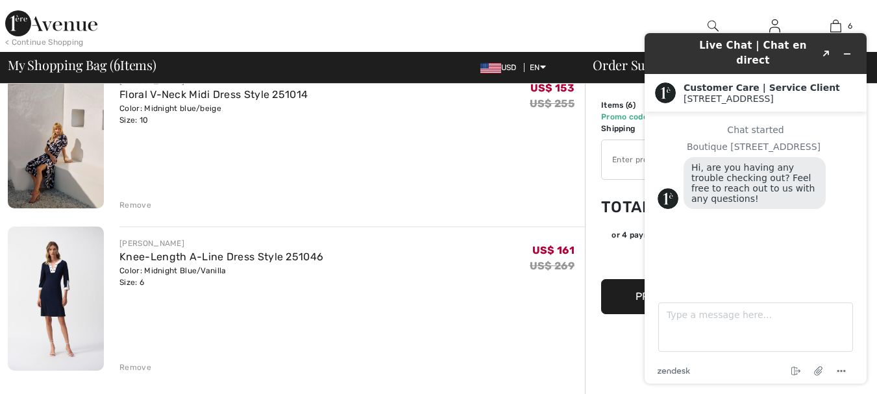
scroll to position [779, 0]
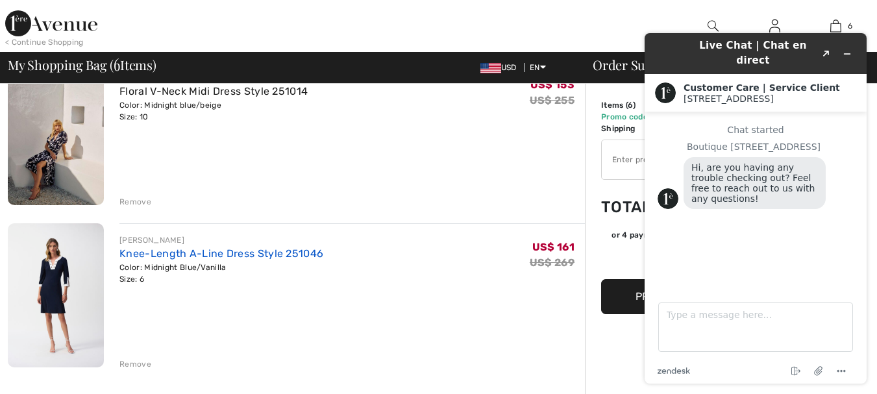
click at [271, 251] on link "Knee-Length A-Line Dress Style 251046" at bounding box center [221, 253] width 204 height 12
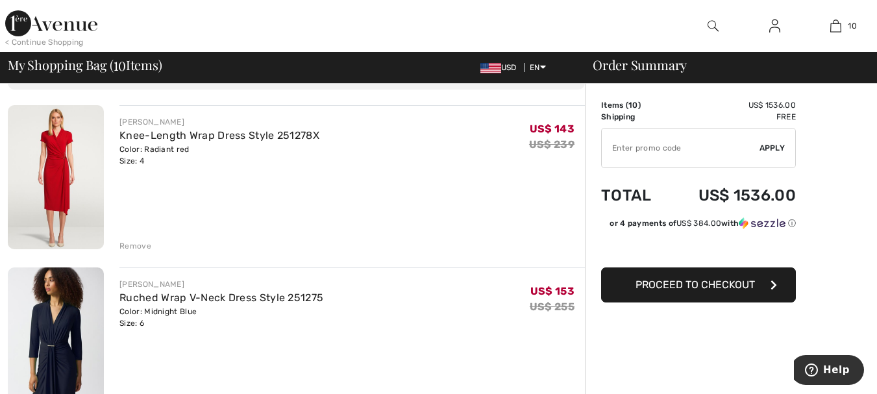
scroll to position [65, 0]
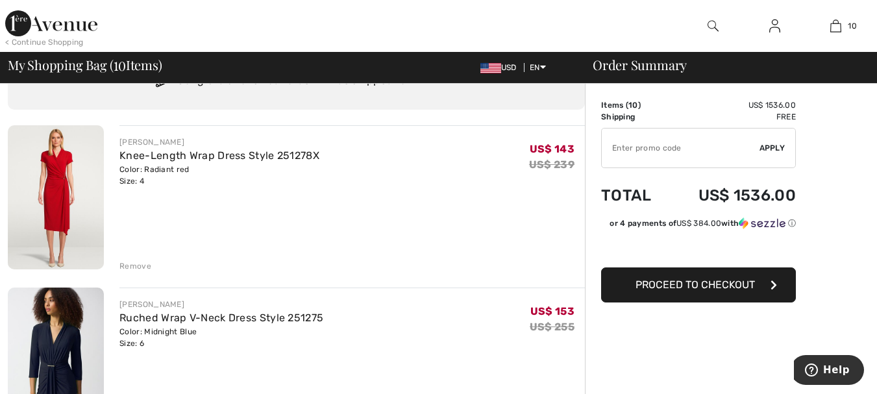
click at [133, 267] on div "Remove" at bounding box center [135, 266] width 32 height 12
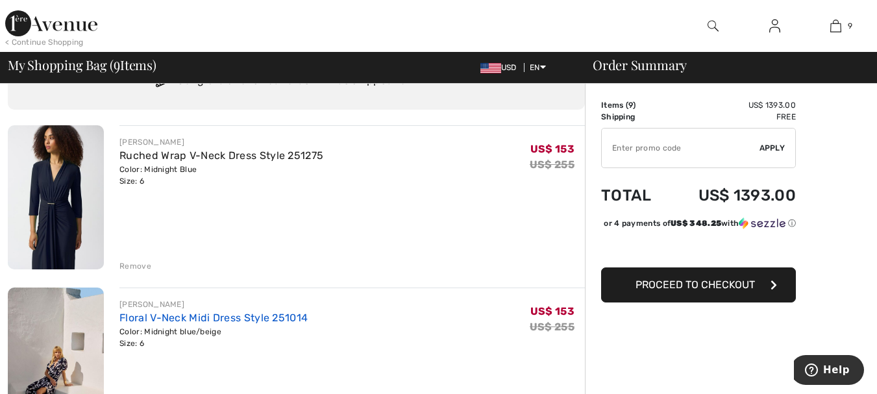
click at [212, 317] on link "Floral V-Neck Midi Dress Style 251014" at bounding box center [213, 318] width 188 height 12
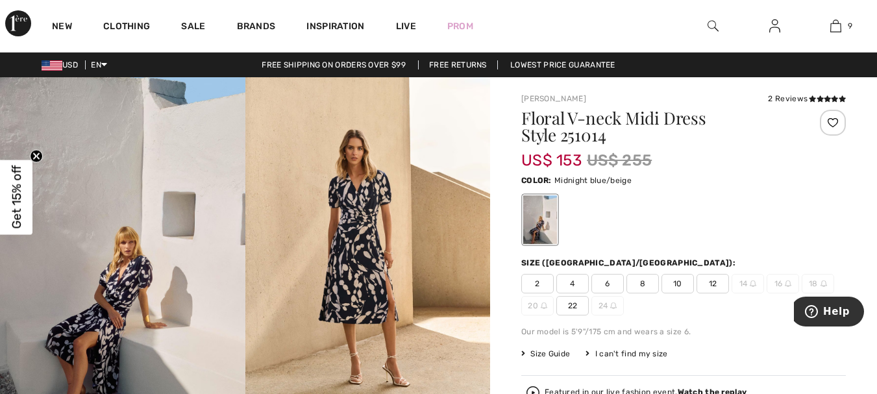
click at [354, 238] on img at bounding box center [367, 260] width 245 height 367
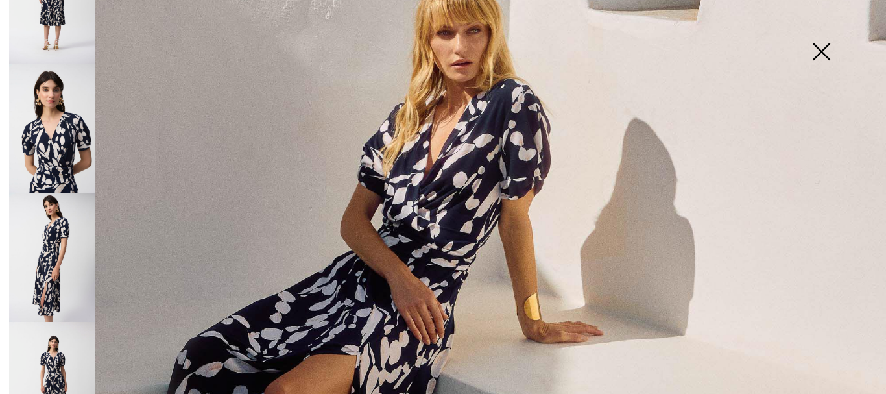
scroll to position [584, 0]
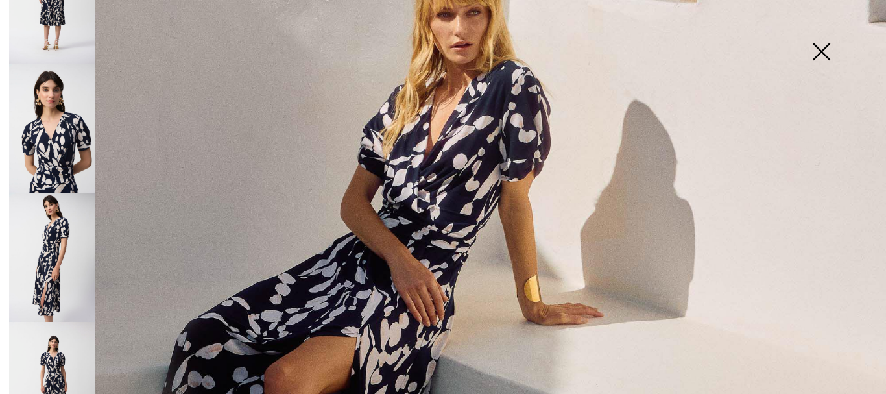
click at [45, 229] on img at bounding box center [52, 257] width 86 height 129
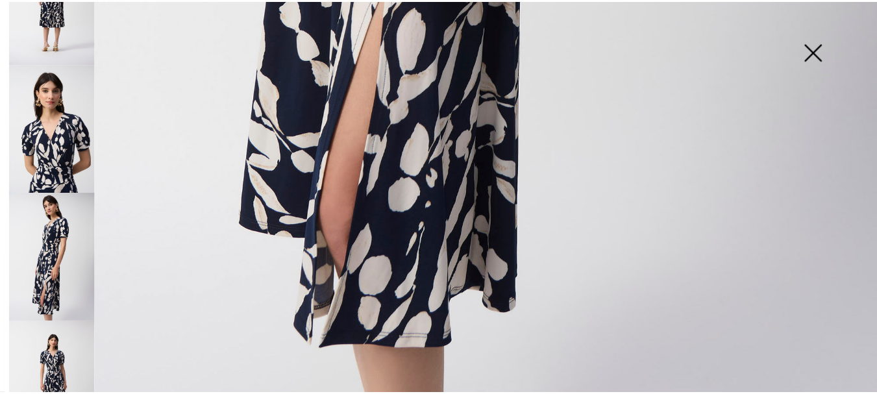
scroll to position [920, 0]
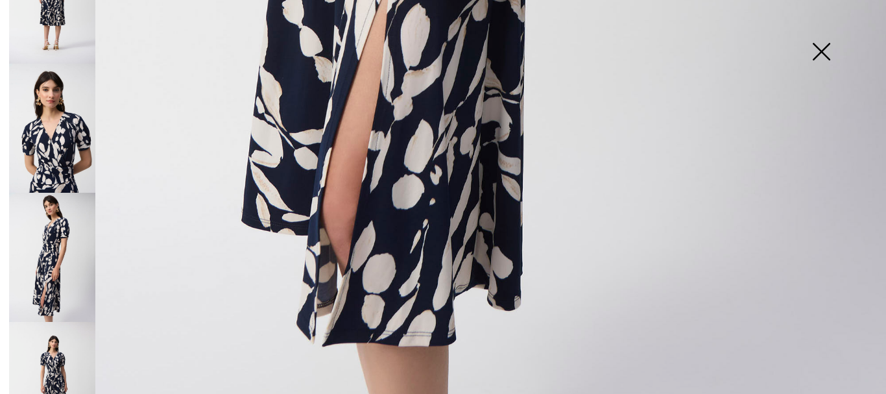
click at [814, 52] on img at bounding box center [821, 52] width 65 height 67
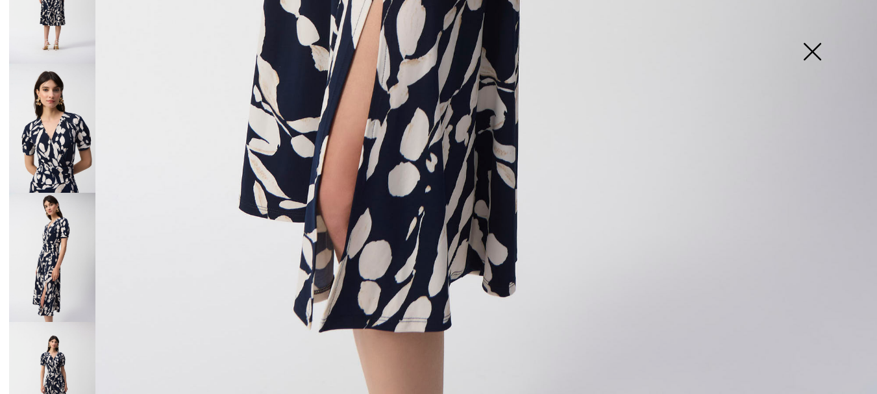
scroll to position [905, 0]
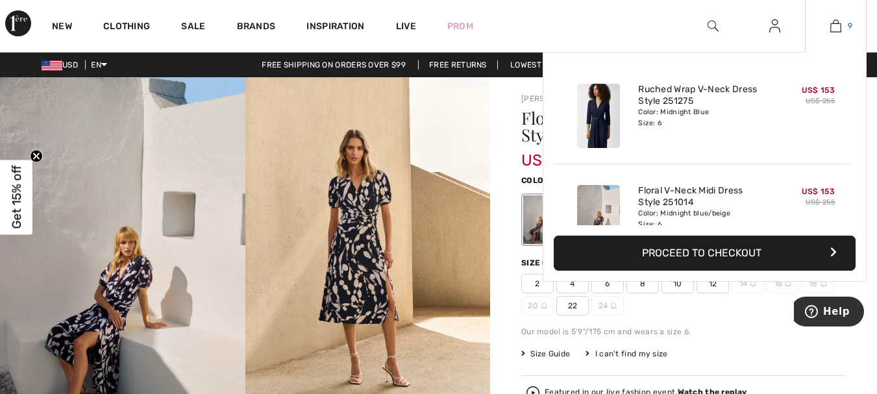
click at [828, 27] on link "9" at bounding box center [835, 26] width 60 height 16
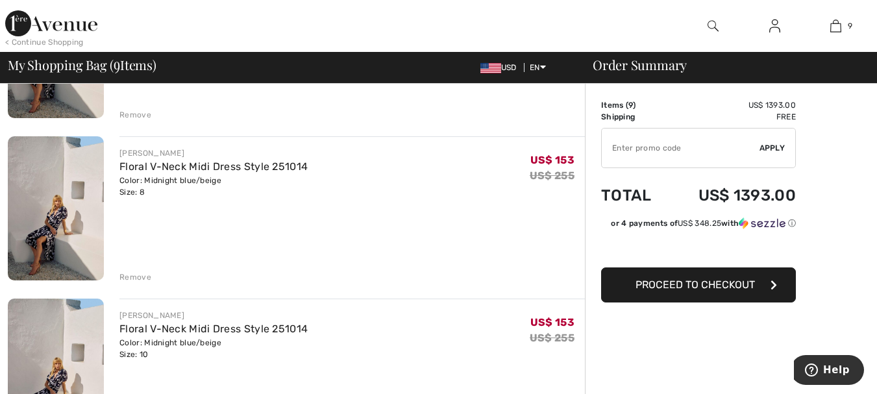
scroll to position [389, 0]
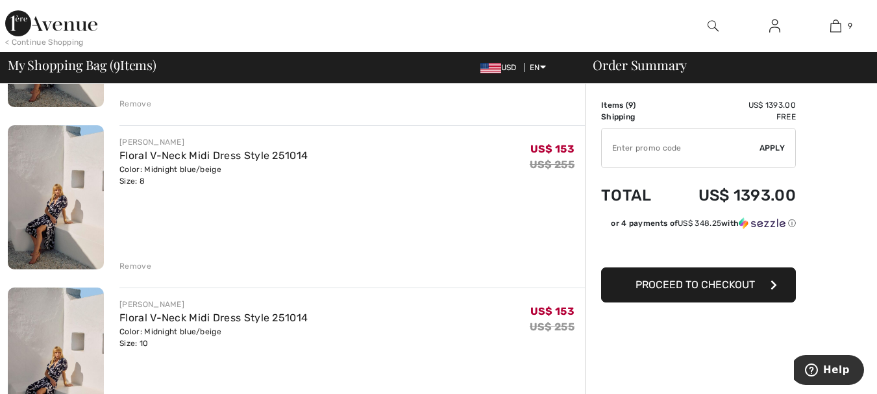
click at [135, 266] on div "Remove" at bounding box center [135, 266] width 32 height 12
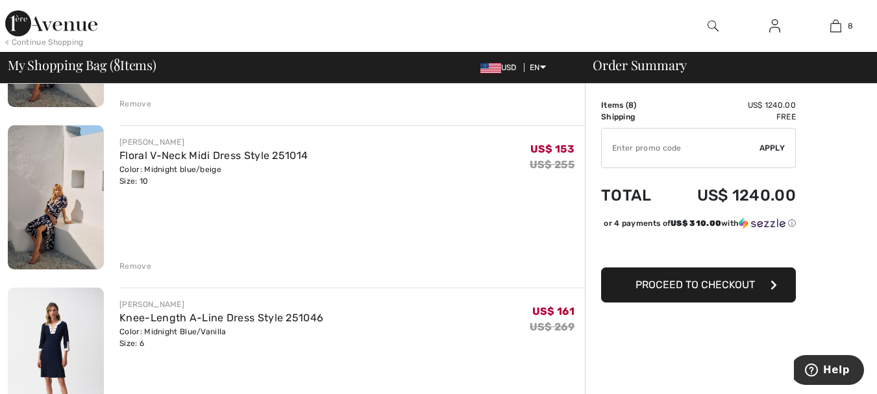
click at [127, 269] on div "Remove" at bounding box center [135, 266] width 32 height 12
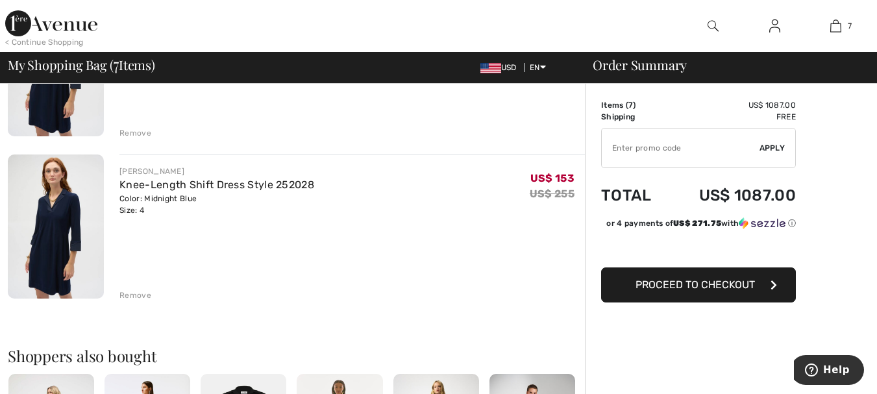
scroll to position [1038, 0]
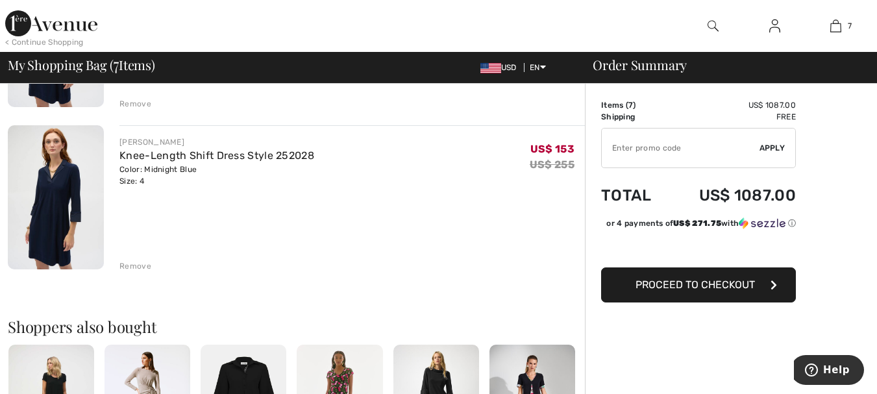
click at [130, 264] on div "Remove" at bounding box center [135, 266] width 32 height 12
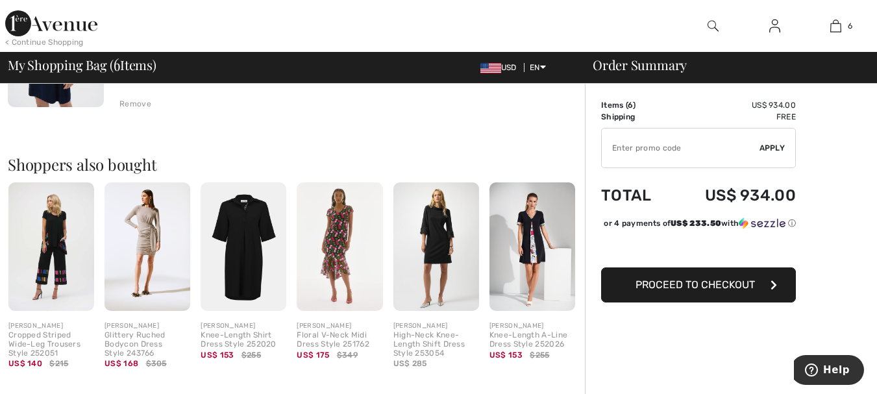
click at [331, 243] on img at bounding box center [340, 246] width 86 height 128
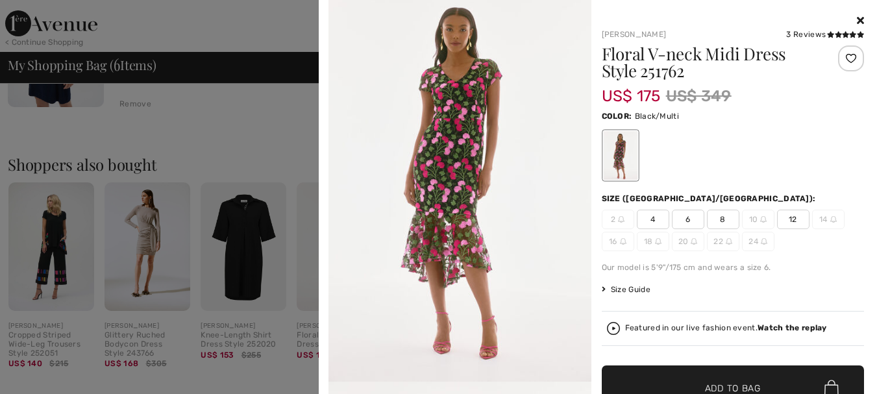
scroll to position [0, 0]
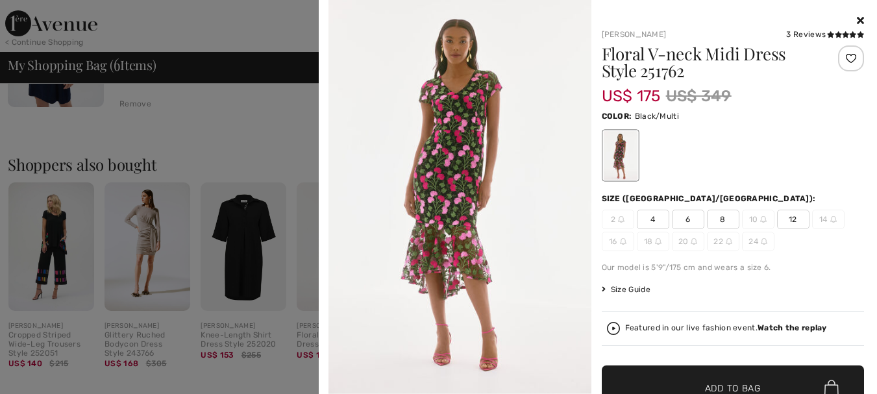
click at [857, 19] on icon at bounding box center [860, 20] width 7 height 10
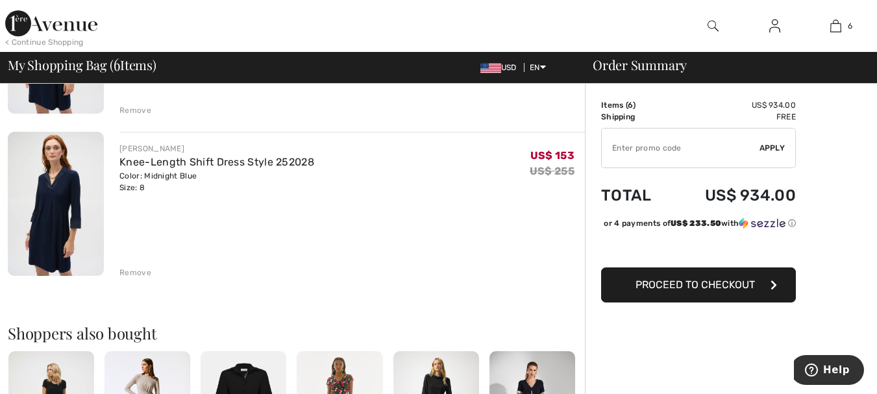
scroll to position [844, 0]
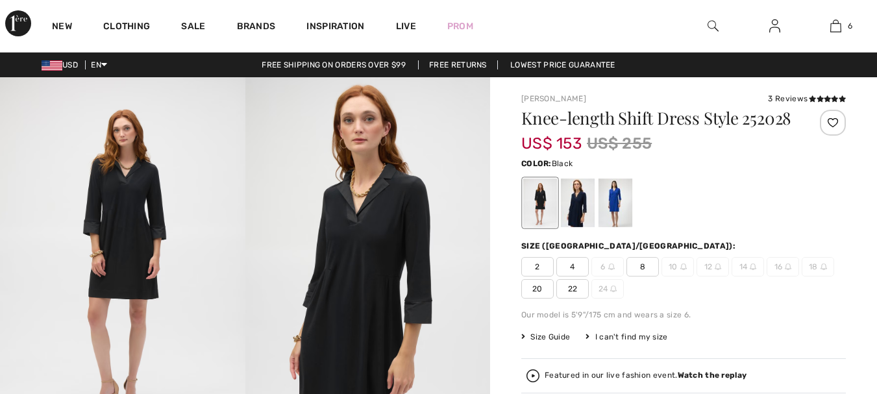
scroll to position [138, 0]
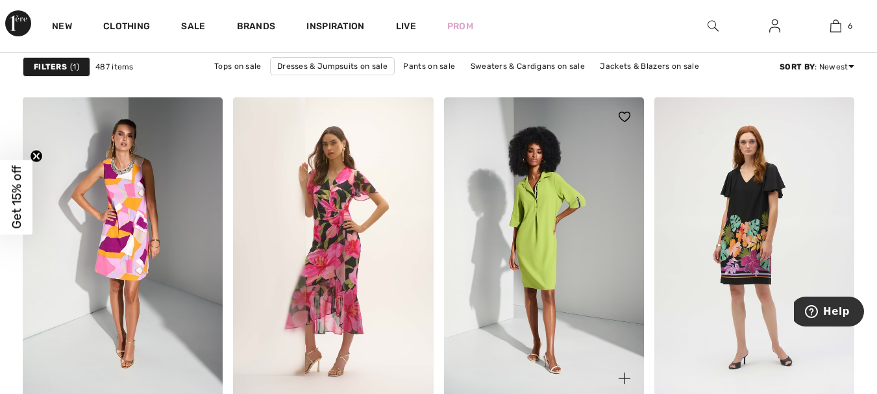
scroll to position [3829, 0]
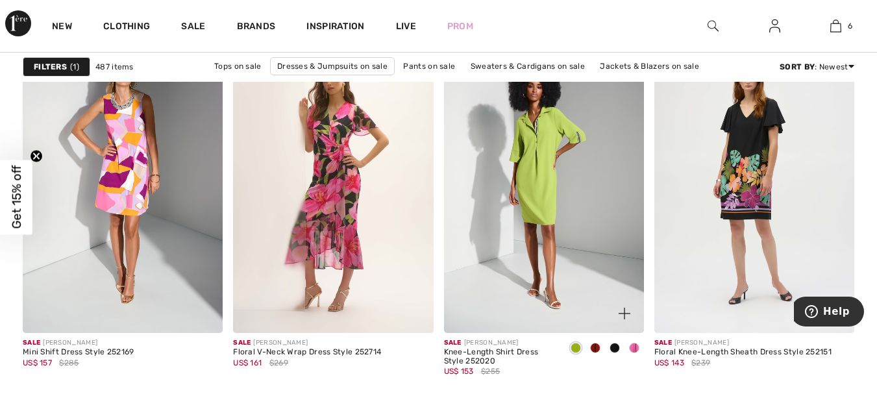
click at [594, 349] on span at bounding box center [595, 348] width 10 height 10
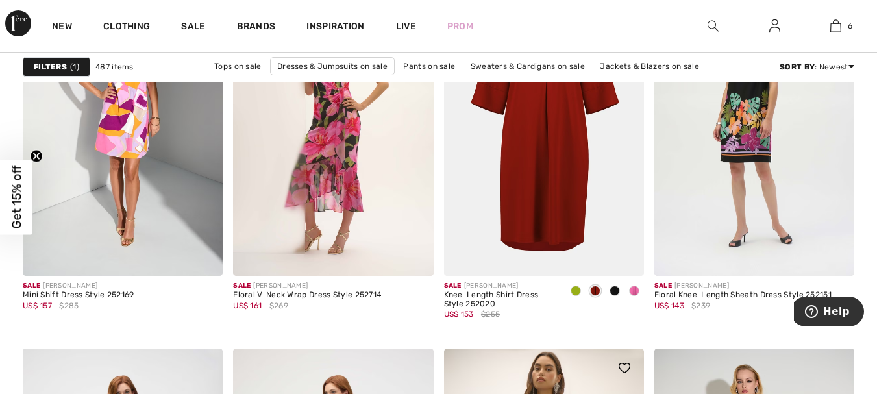
scroll to position [3894, 0]
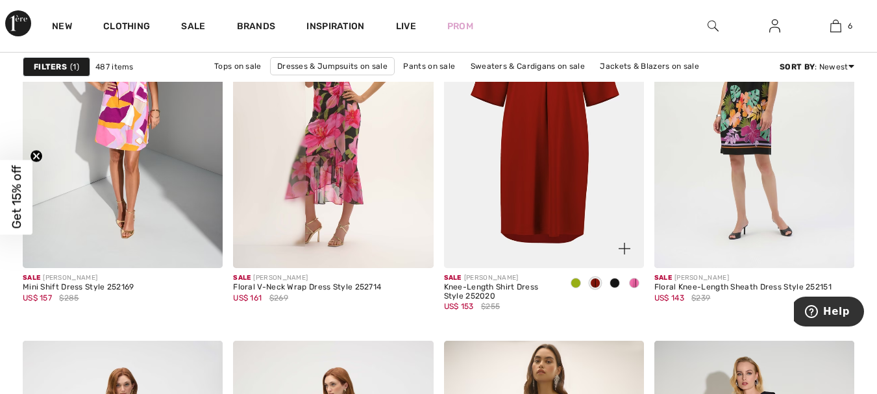
click at [630, 281] on span at bounding box center [634, 283] width 10 height 10
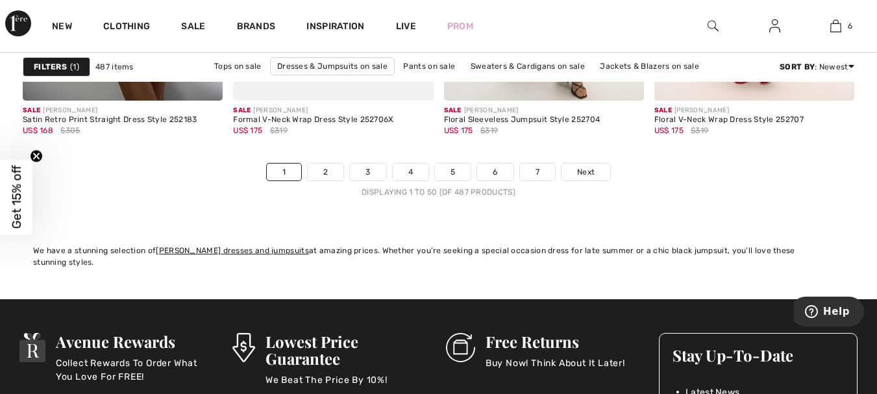
scroll to position [5646, 0]
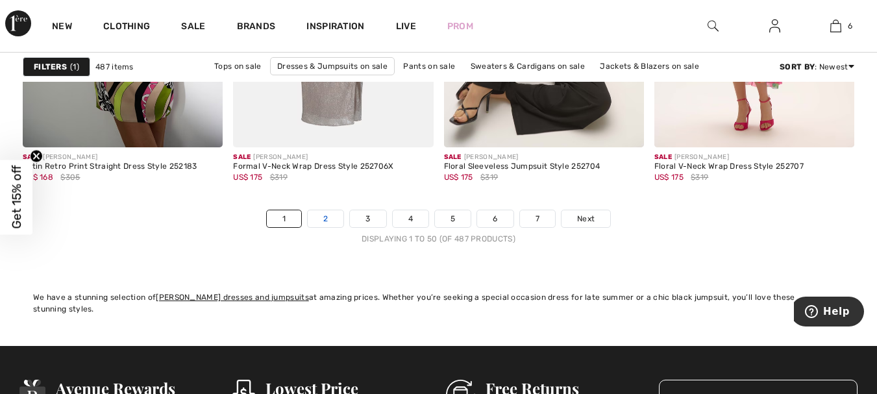
click at [330, 221] on link "2" at bounding box center [326, 218] width 36 height 17
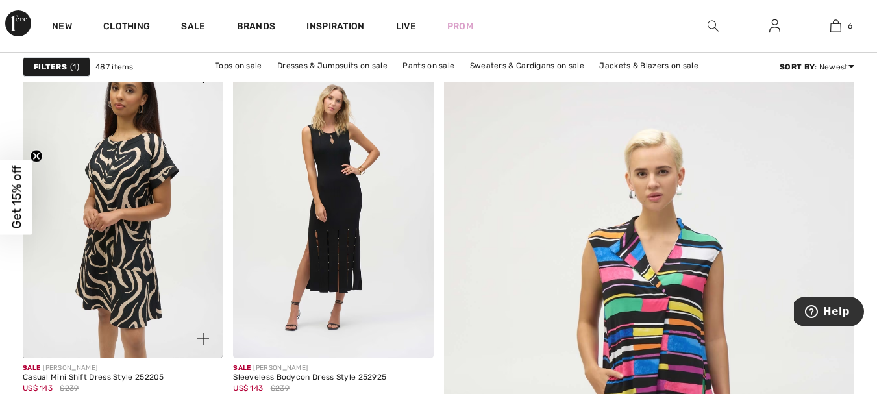
scroll to position [130, 0]
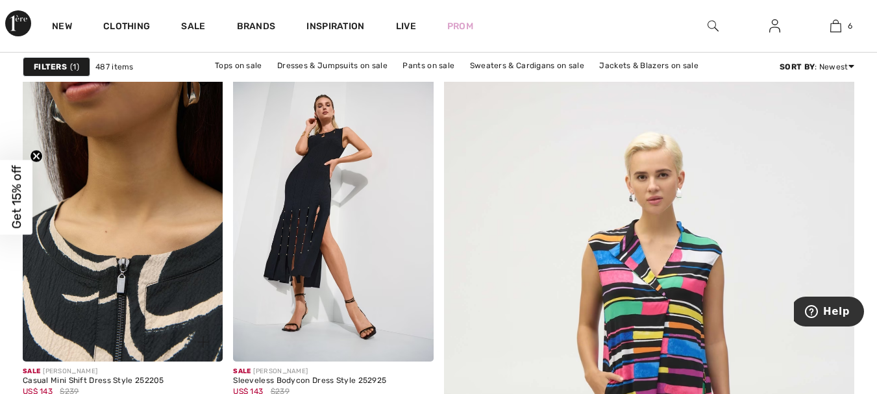
click at [128, 282] on img at bounding box center [123, 212] width 200 height 300
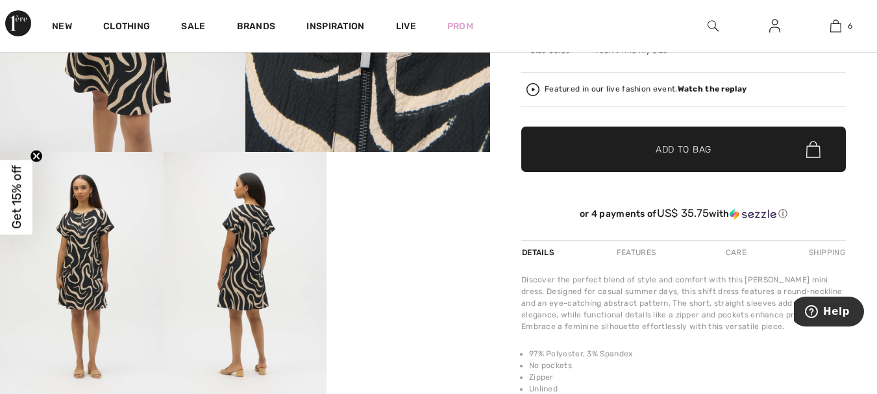
scroll to position [324, 0]
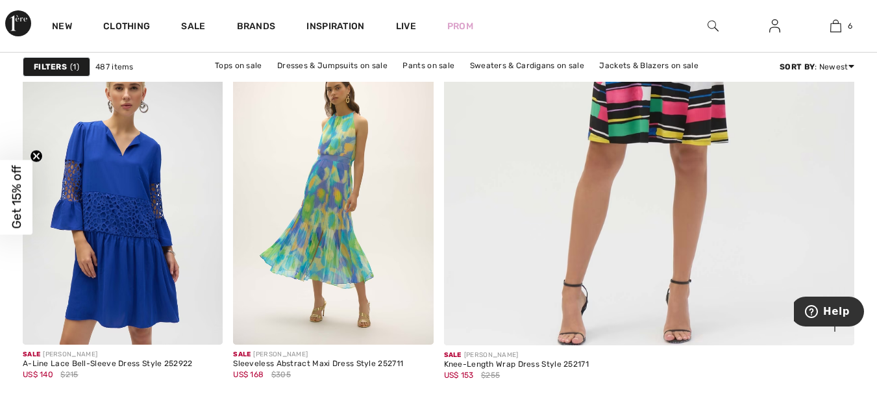
scroll to position [519, 0]
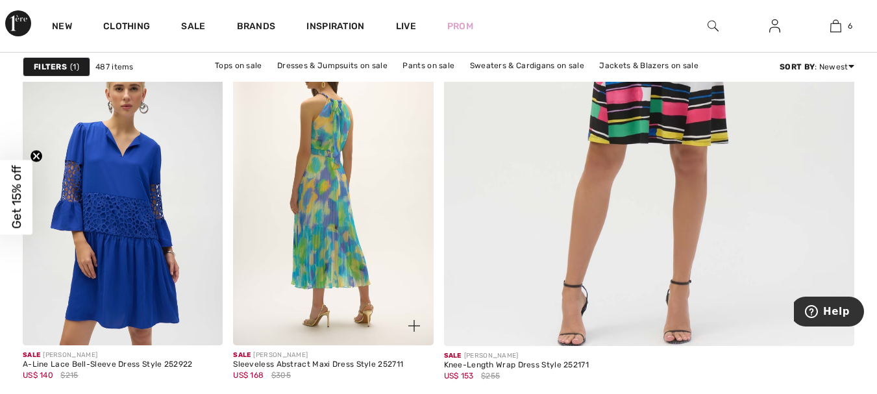
click at [337, 164] on img at bounding box center [333, 195] width 200 height 300
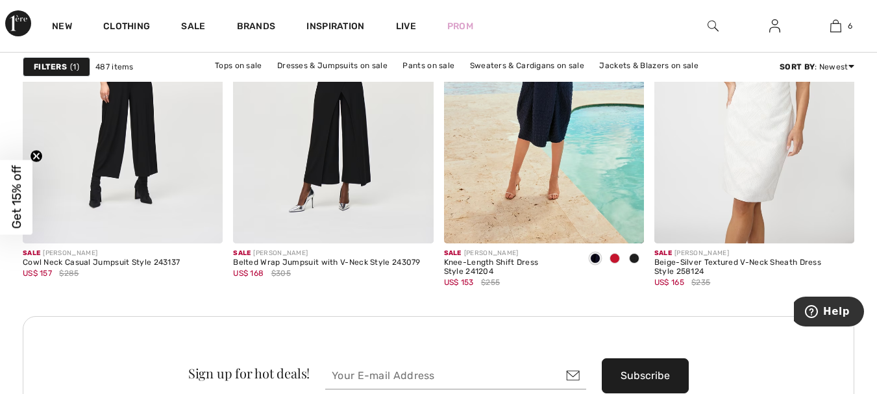
scroll to position [2596, 0]
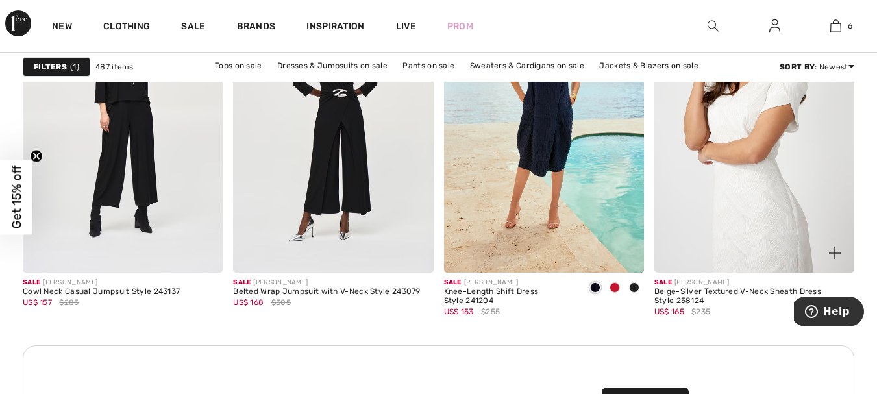
click at [749, 141] on img at bounding box center [754, 123] width 200 height 300
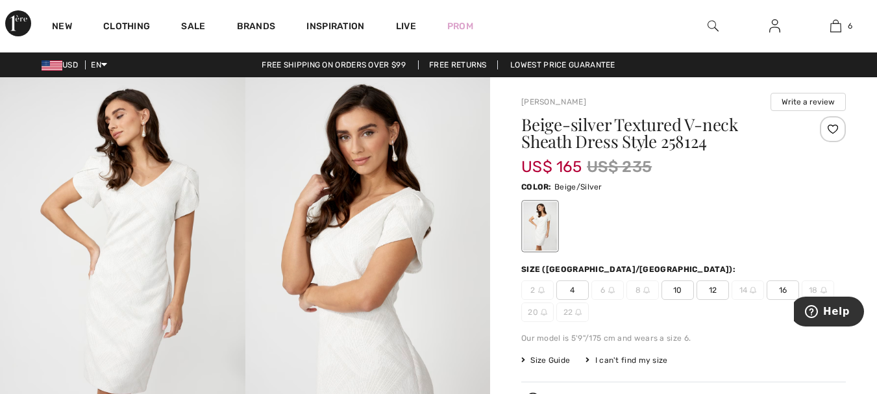
click at [140, 238] on img at bounding box center [122, 260] width 245 height 367
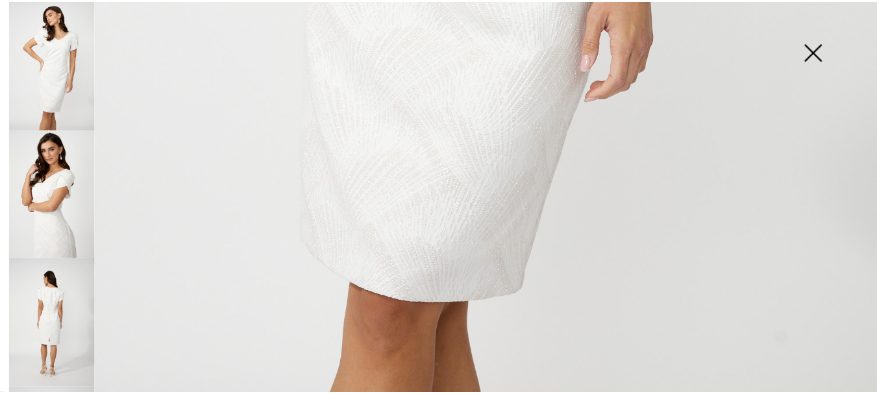
scroll to position [909, 0]
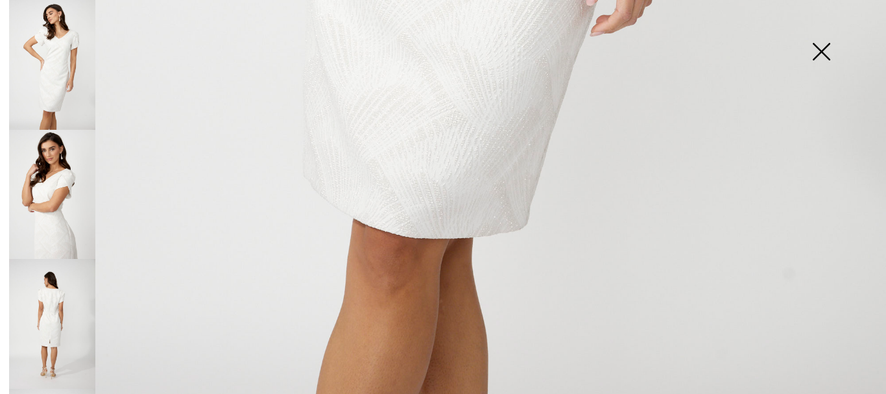
click at [817, 49] on img at bounding box center [821, 52] width 65 height 67
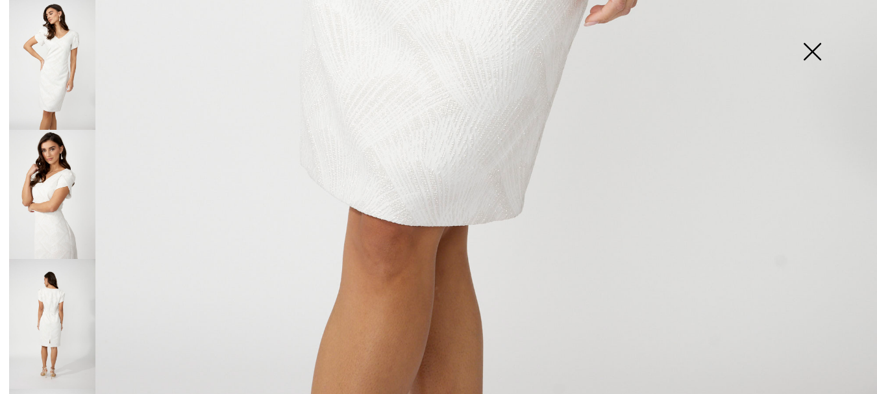
scroll to position [907, 0]
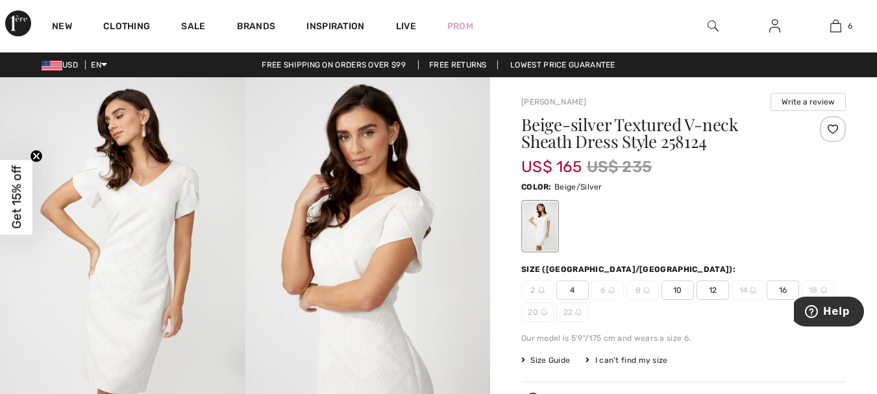
click at [572, 293] on span "4" at bounding box center [572, 289] width 32 height 19
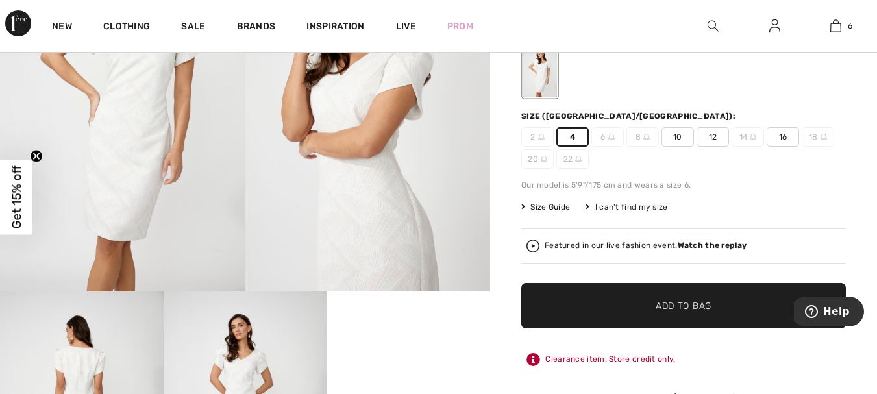
scroll to position [195, 0]
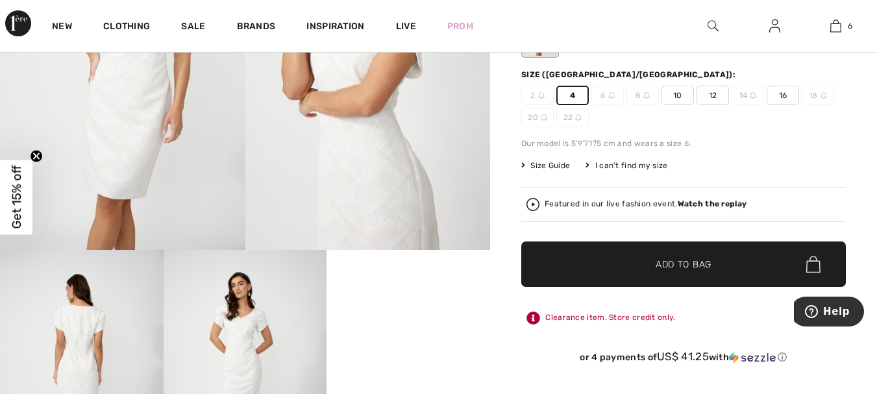
click at [686, 260] on span "Add to Bag" at bounding box center [683, 265] width 56 height 14
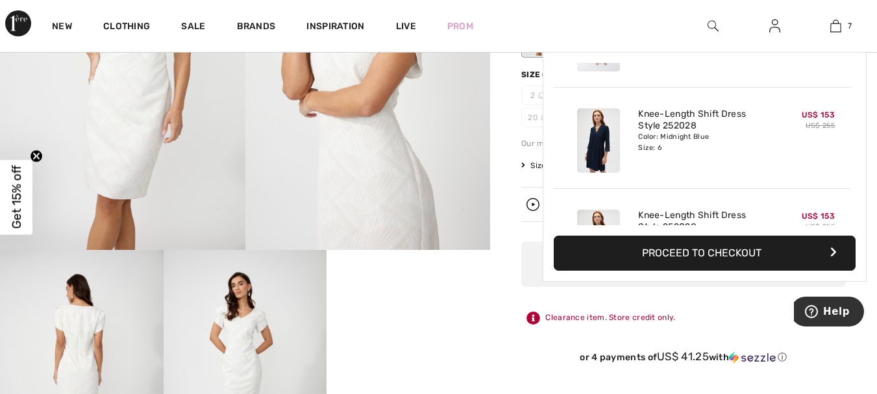
scroll to position [546, 0]
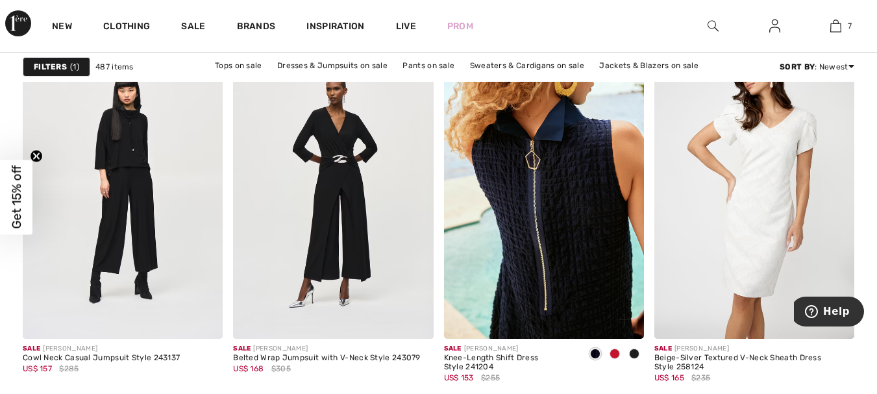
scroll to position [2531, 0]
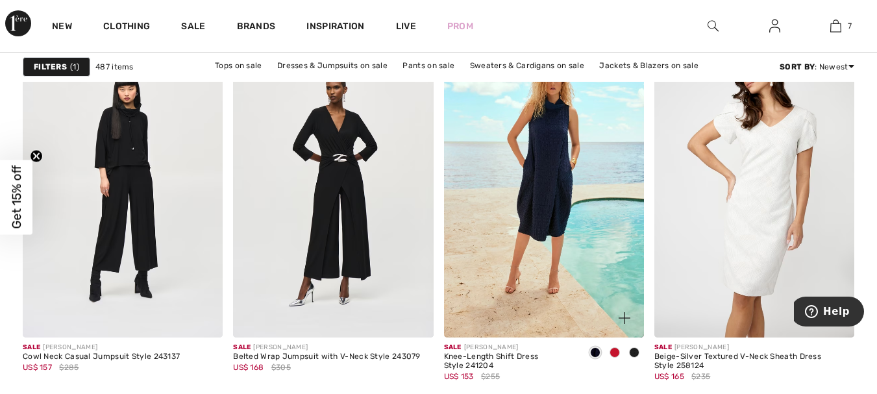
click at [612, 349] on span at bounding box center [614, 352] width 10 height 10
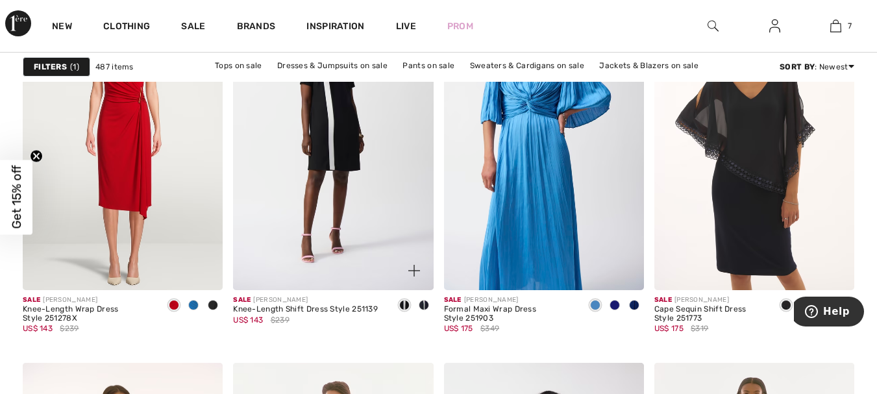
scroll to position [3894, 0]
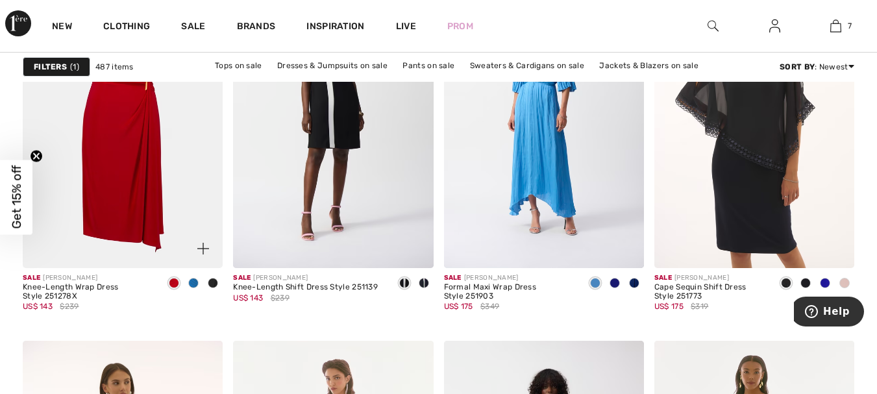
click at [143, 103] on img at bounding box center [123, 118] width 200 height 300
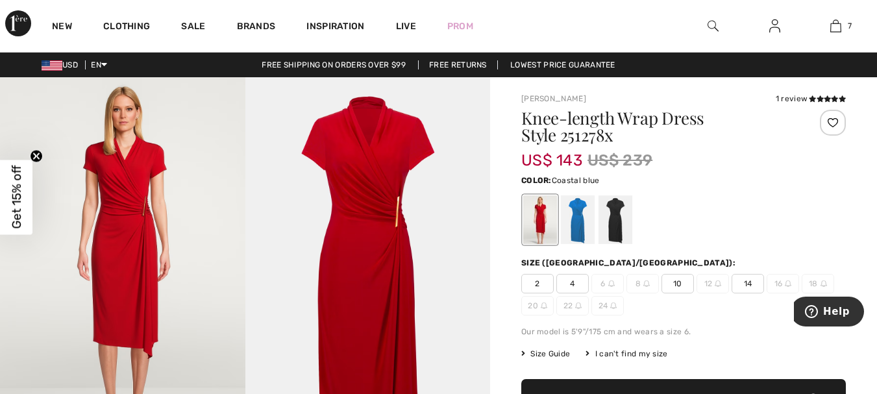
click at [580, 225] on div at bounding box center [578, 219] width 34 height 49
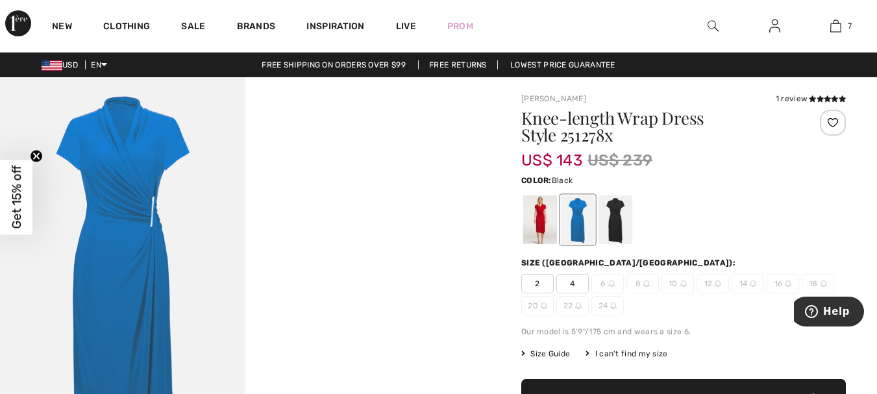
click at [627, 221] on div at bounding box center [615, 219] width 34 height 49
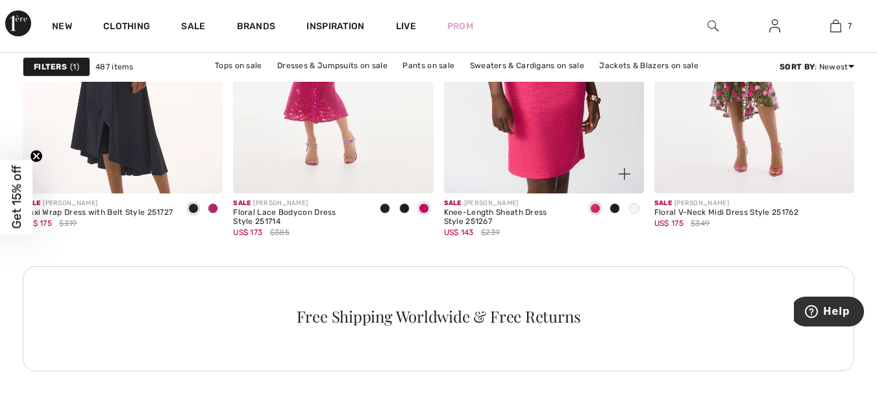
scroll to position [4348, 0]
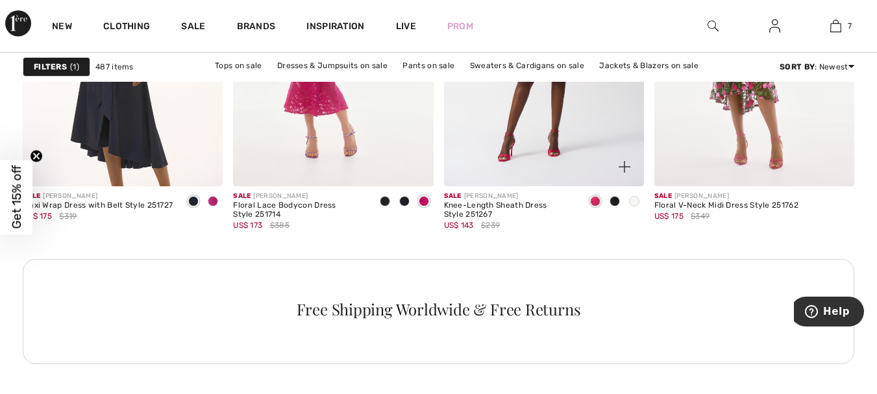
click at [616, 205] on span at bounding box center [614, 201] width 10 height 10
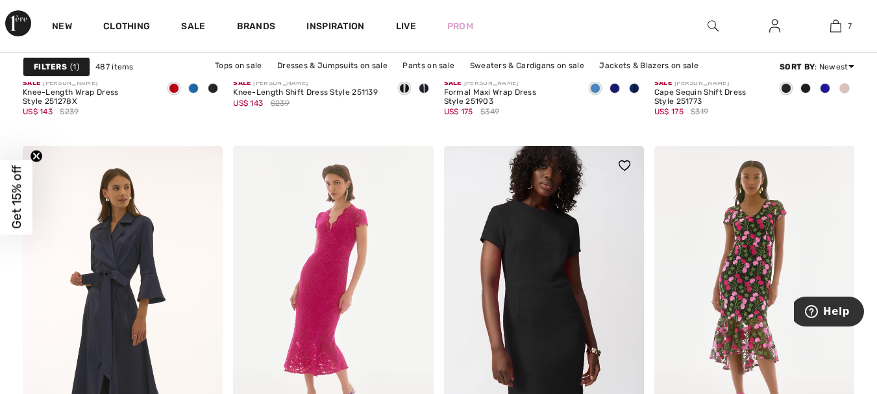
scroll to position [4153, 0]
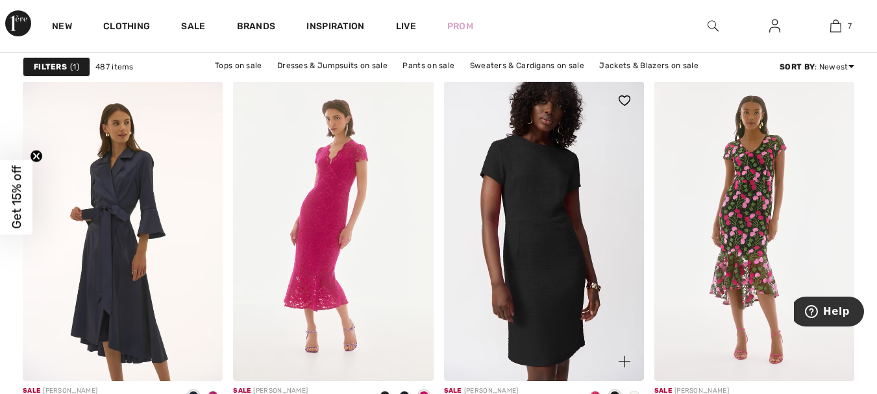
click at [565, 215] on img at bounding box center [544, 231] width 200 height 300
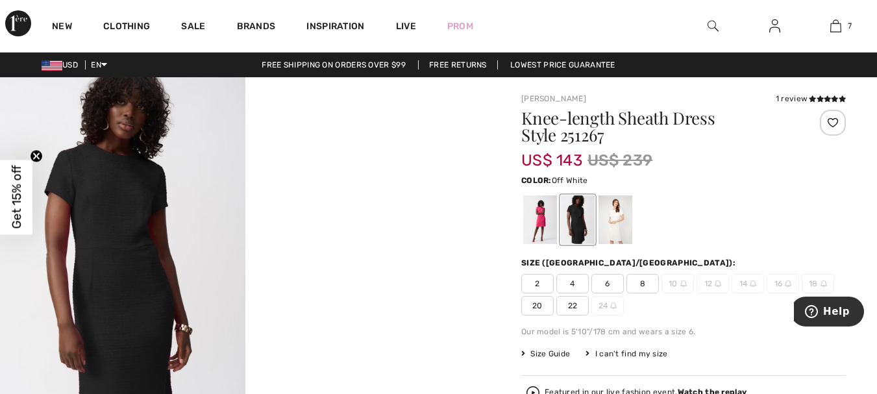
click at [620, 227] on div at bounding box center [615, 219] width 34 height 49
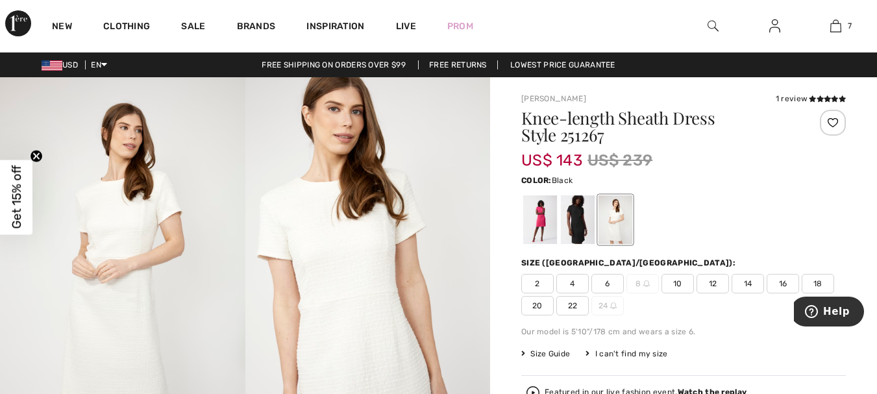
click at [583, 221] on div at bounding box center [578, 219] width 34 height 49
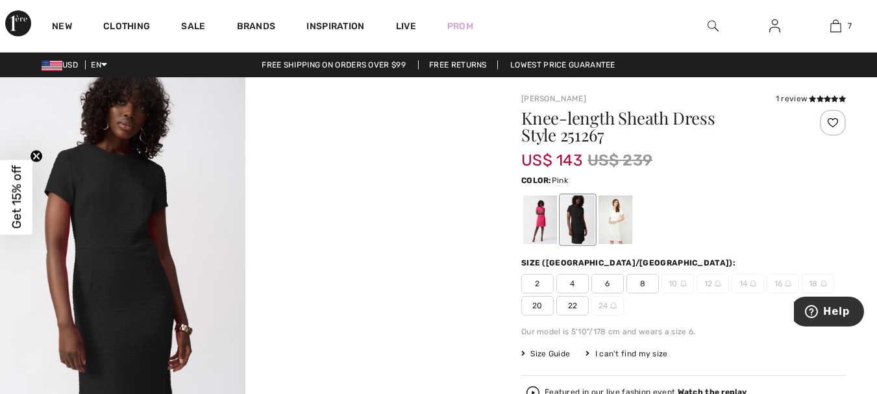
click at [533, 223] on div at bounding box center [540, 219] width 34 height 49
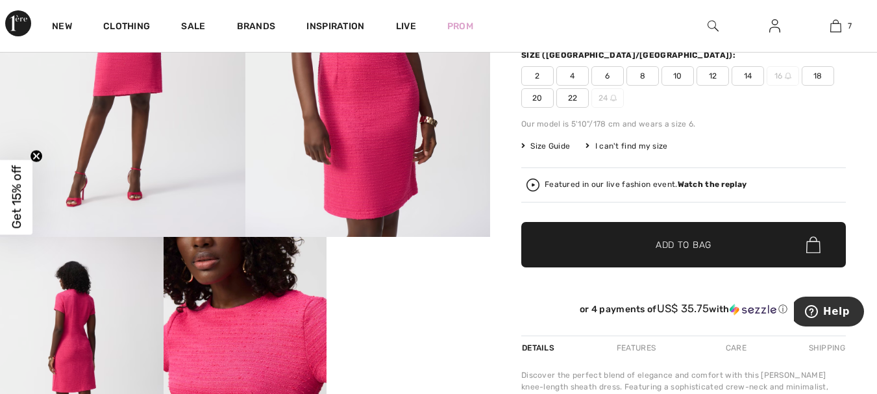
scroll to position [130, 0]
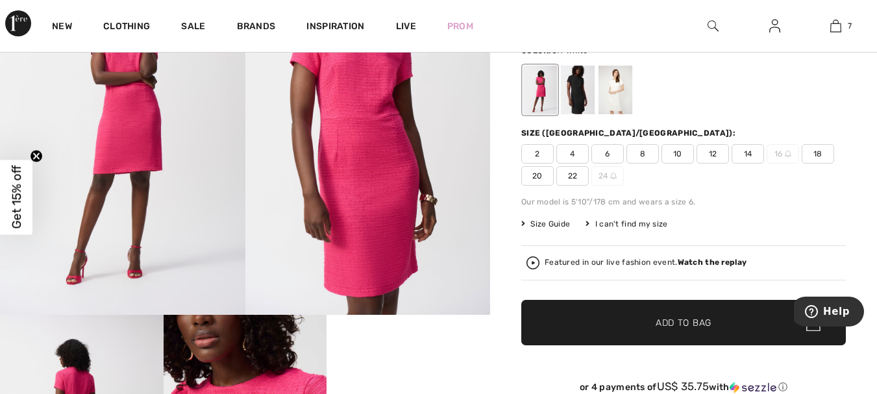
click at [615, 83] on div at bounding box center [615, 90] width 34 height 49
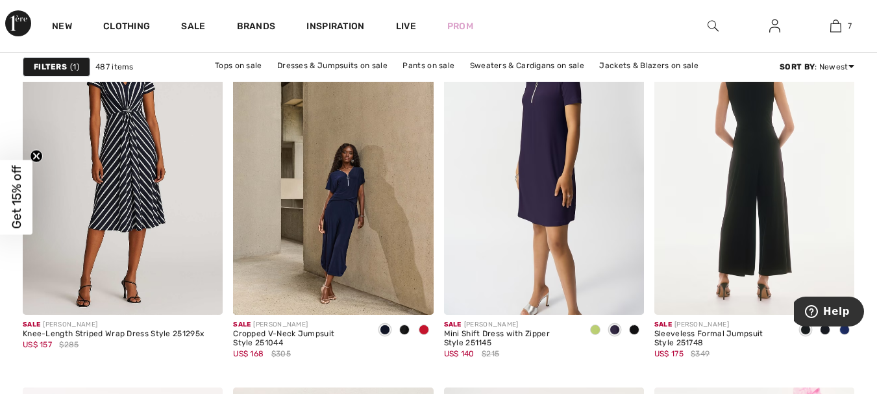
scroll to position [5128, 0]
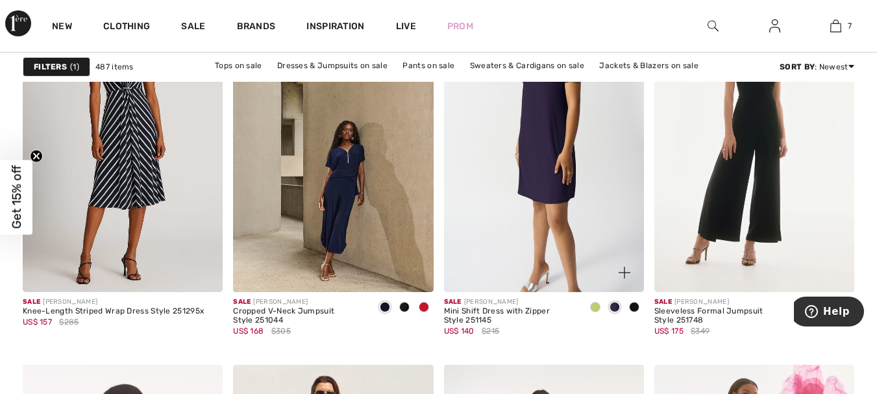
click at [596, 309] on span at bounding box center [595, 307] width 10 height 10
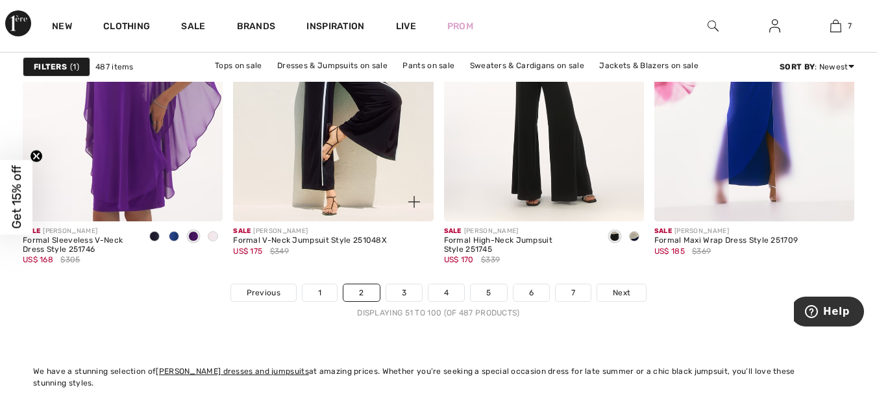
scroll to position [5582, 0]
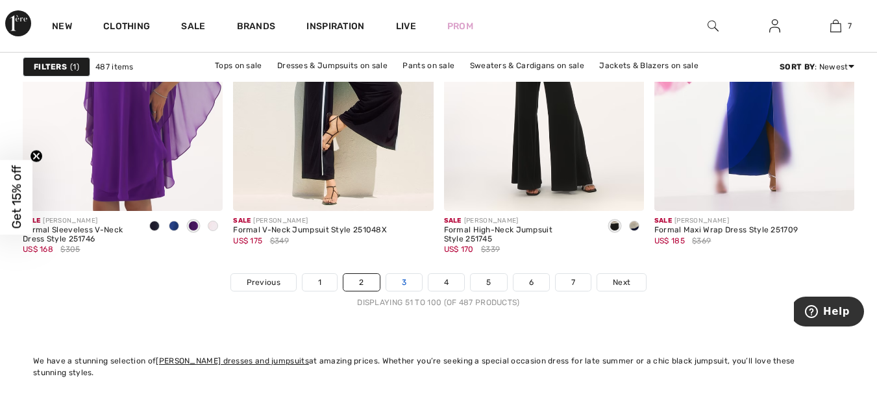
click at [403, 286] on link "3" at bounding box center [404, 282] width 36 height 17
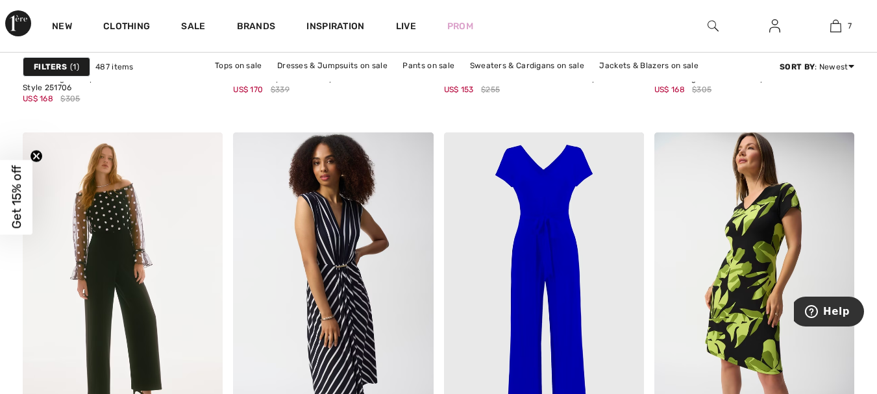
scroll to position [1233, 0]
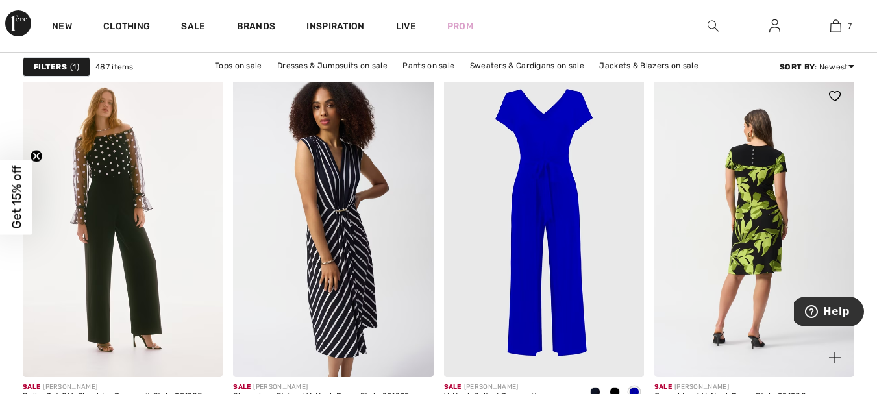
click at [757, 222] on img at bounding box center [754, 227] width 200 height 300
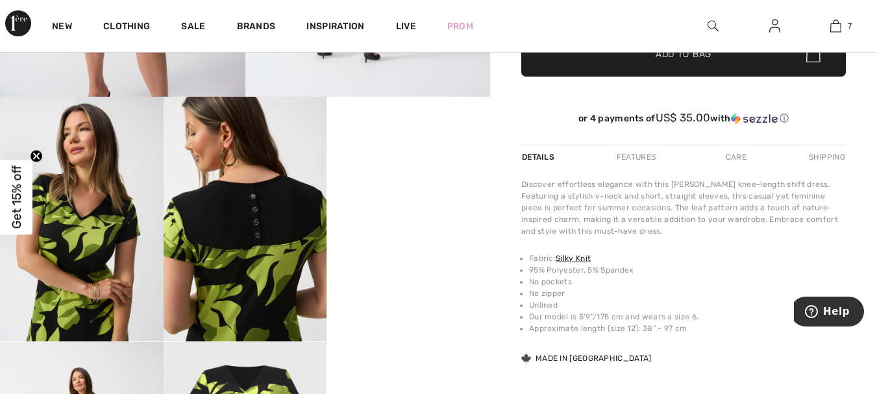
scroll to position [389, 0]
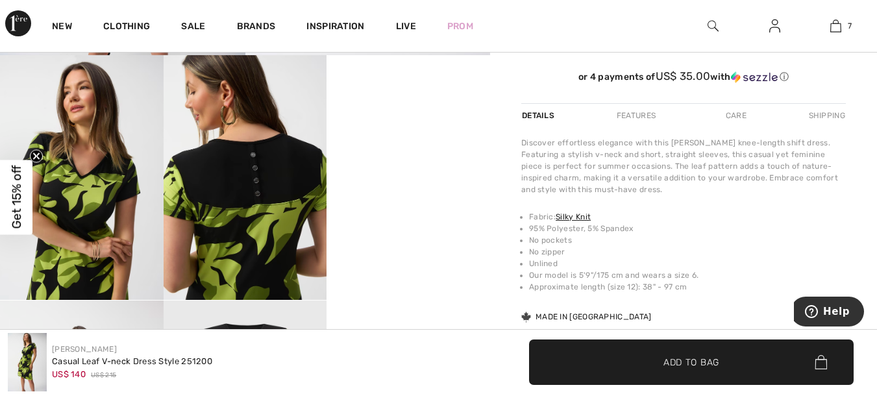
click at [408, 137] on video "Your browser does not support the video tag." at bounding box center [408, 96] width 164 height 82
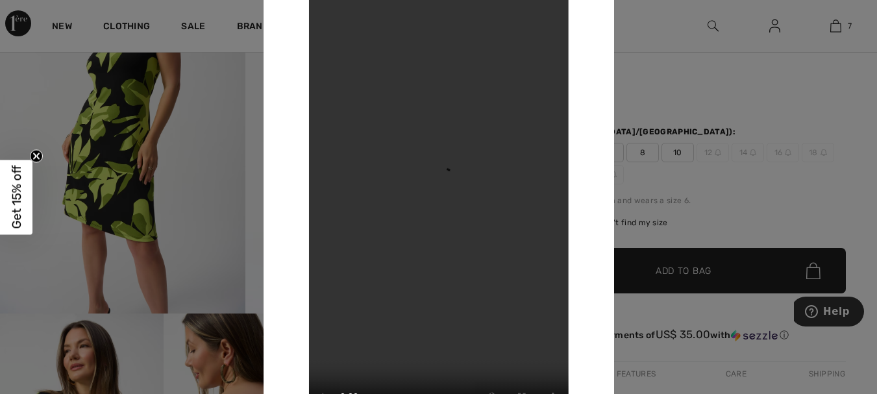
scroll to position [130, 0]
click at [720, 73] on div at bounding box center [438, 197] width 877 height 394
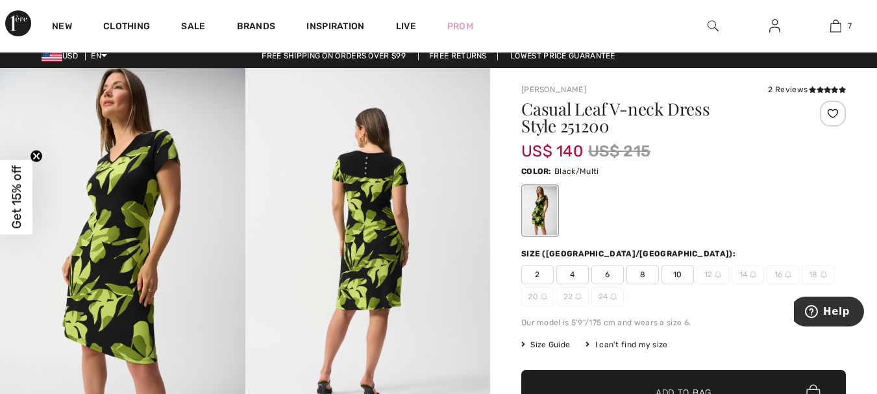
scroll to position [0, 0]
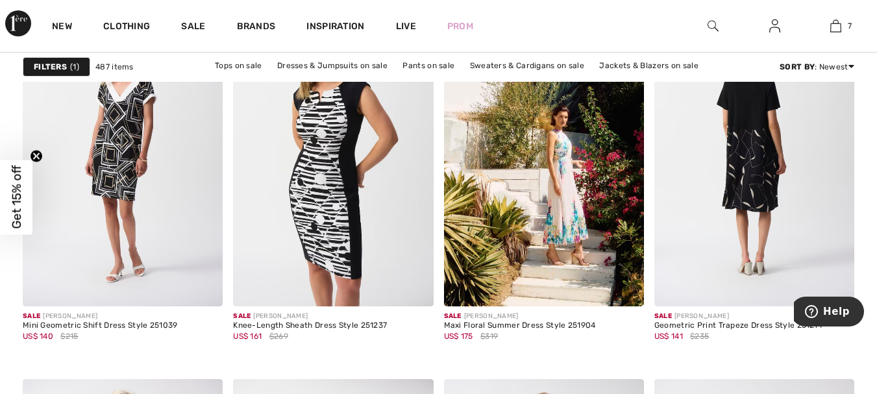
scroll to position [1817, 0]
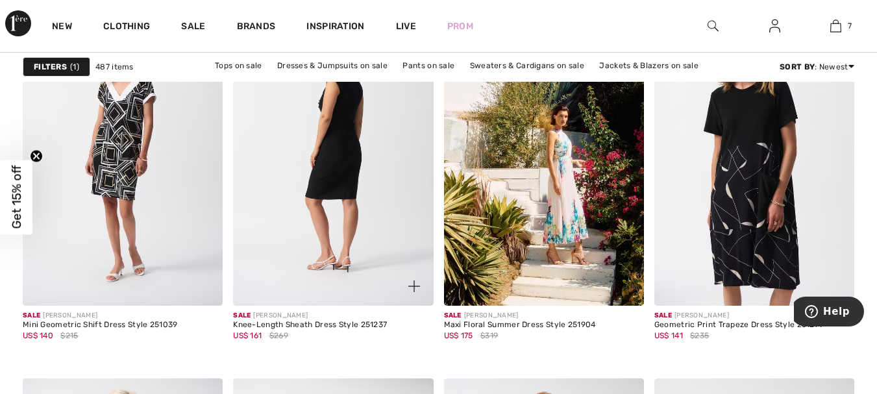
click at [344, 140] on img at bounding box center [333, 156] width 200 height 300
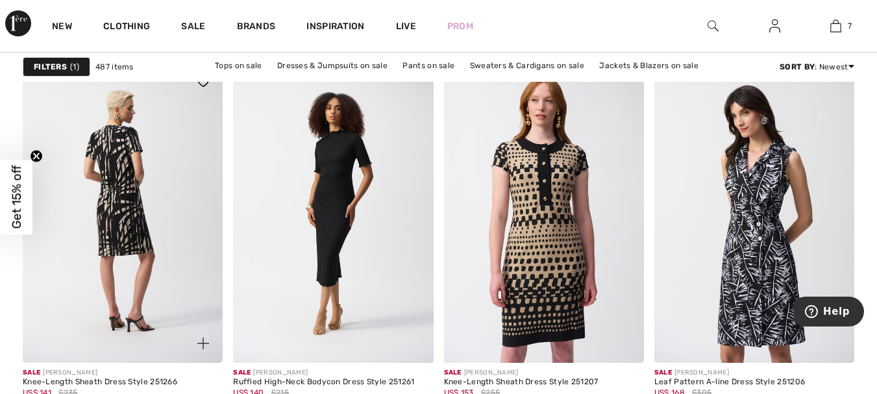
scroll to position [2077, 0]
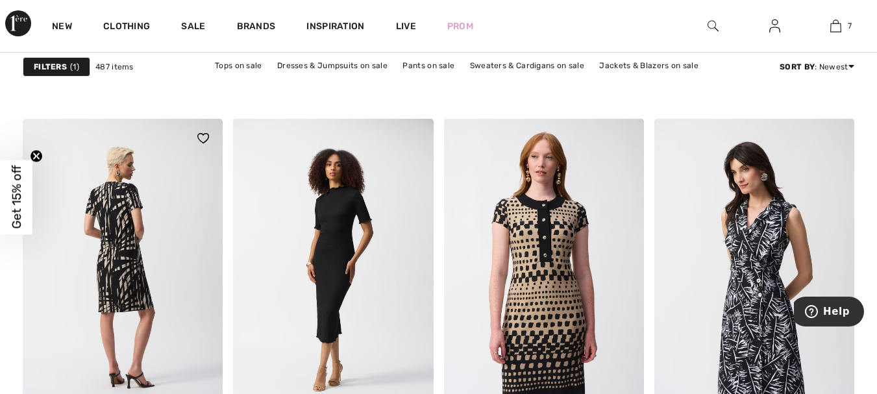
click at [121, 212] on img at bounding box center [123, 269] width 200 height 300
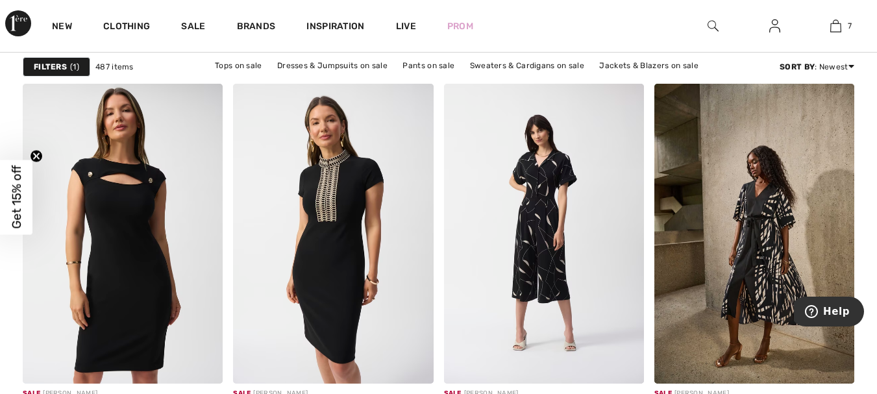
scroll to position [2466, 0]
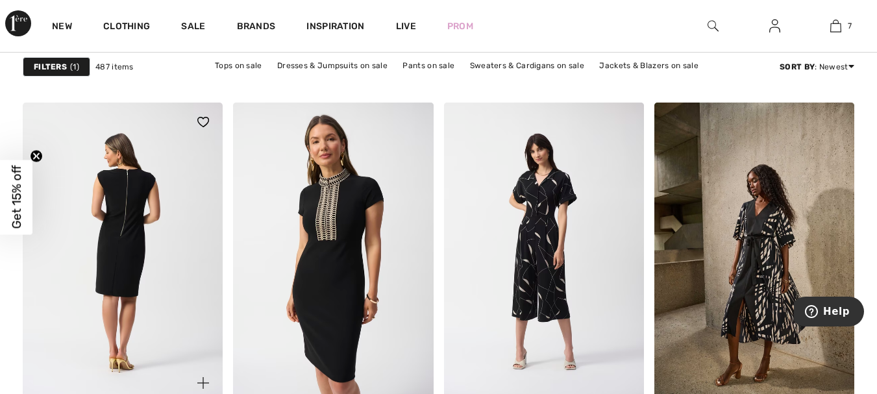
click at [116, 188] on img at bounding box center [123, 253] width 200 height 300
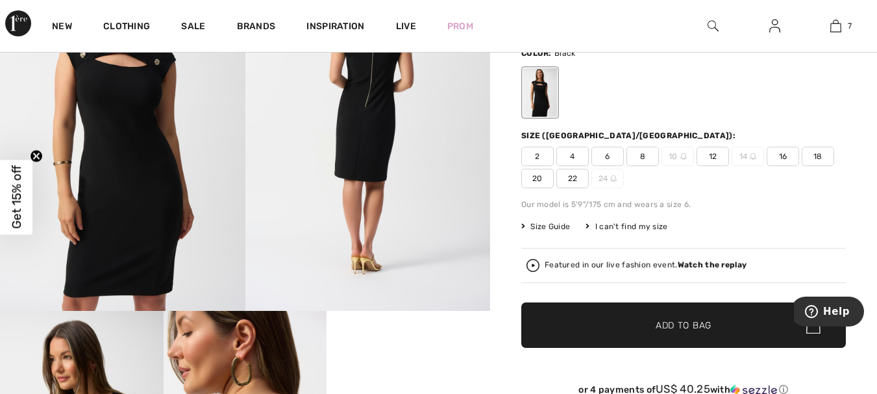
scroll to position [65, 0]
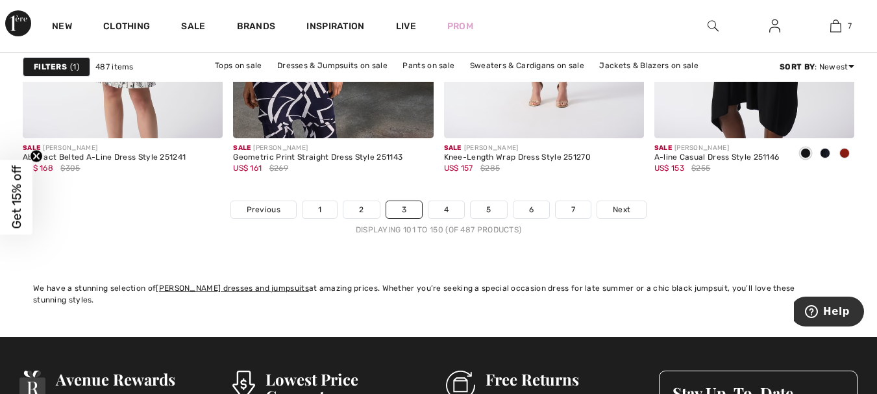
scroll to position [5647, 0]
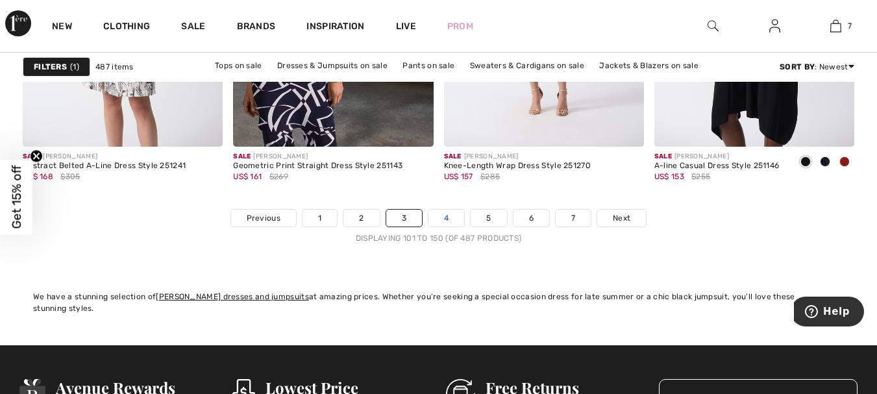
click at [441, 215] on link "4" at bounding box center [446, 218] width 36 height 17
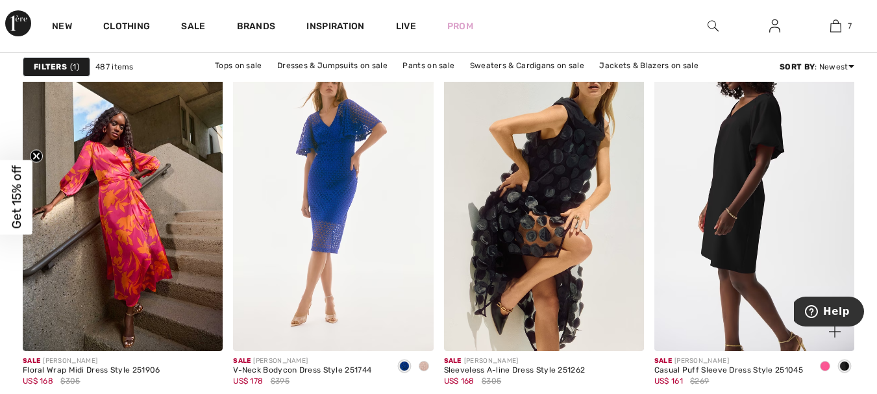
scroll to position [909, 0]
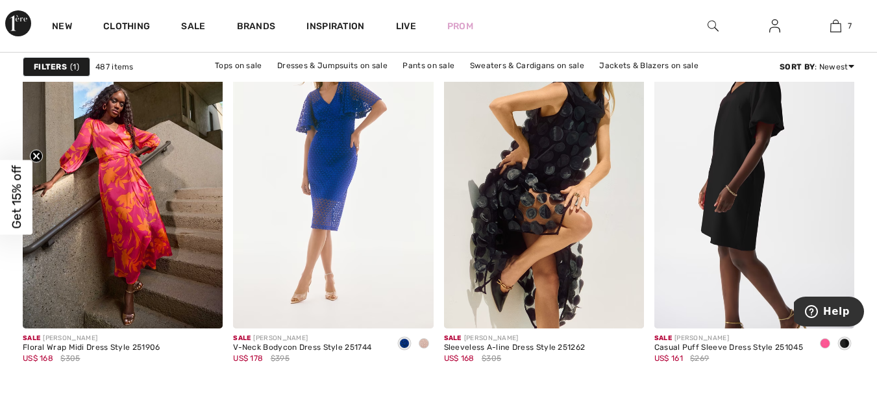
click at [825, 343] on span at bounding box center [825, 343] width 10 height 10
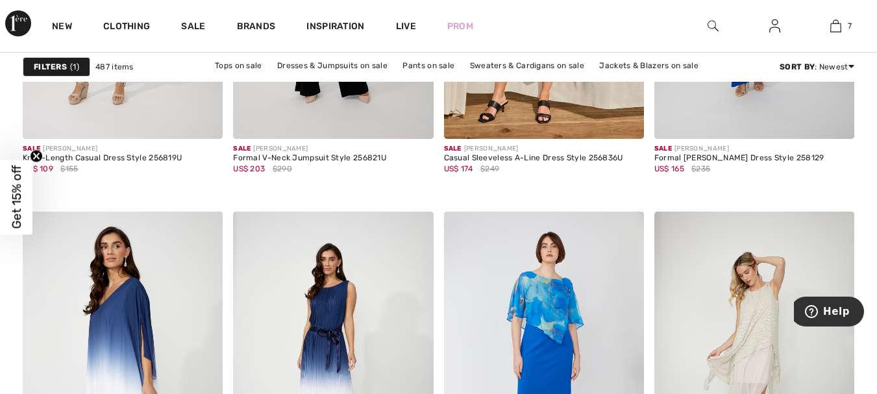
scroll to position [4997, 0]
